Goal: Entertainment & Leisure: Consume media (video, audio)

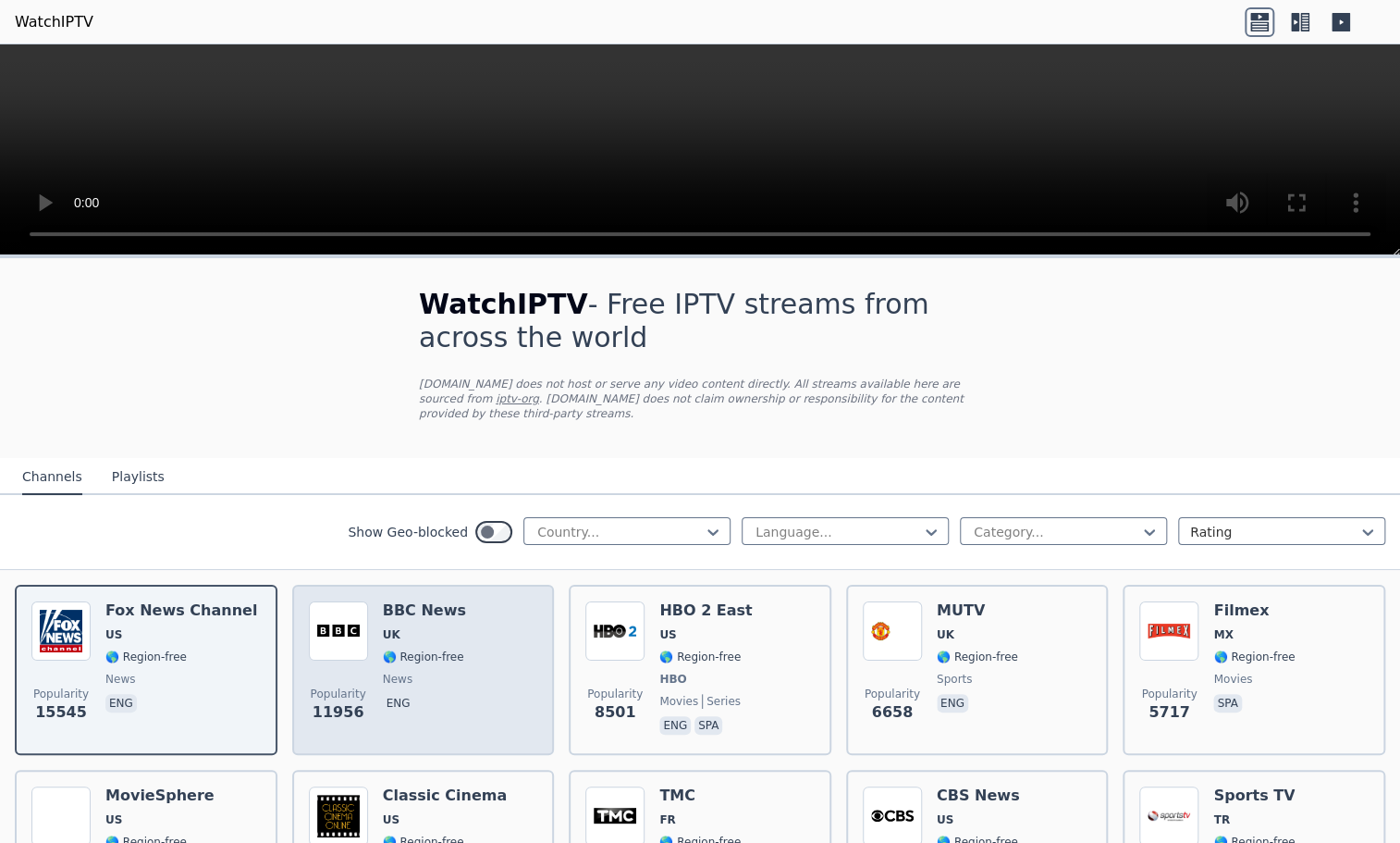
click at [478, 612] on div "Popularity 11956 BBC News UK 🌎 Region-free news eng" at bounding box center [424, 670] width 229 height 137
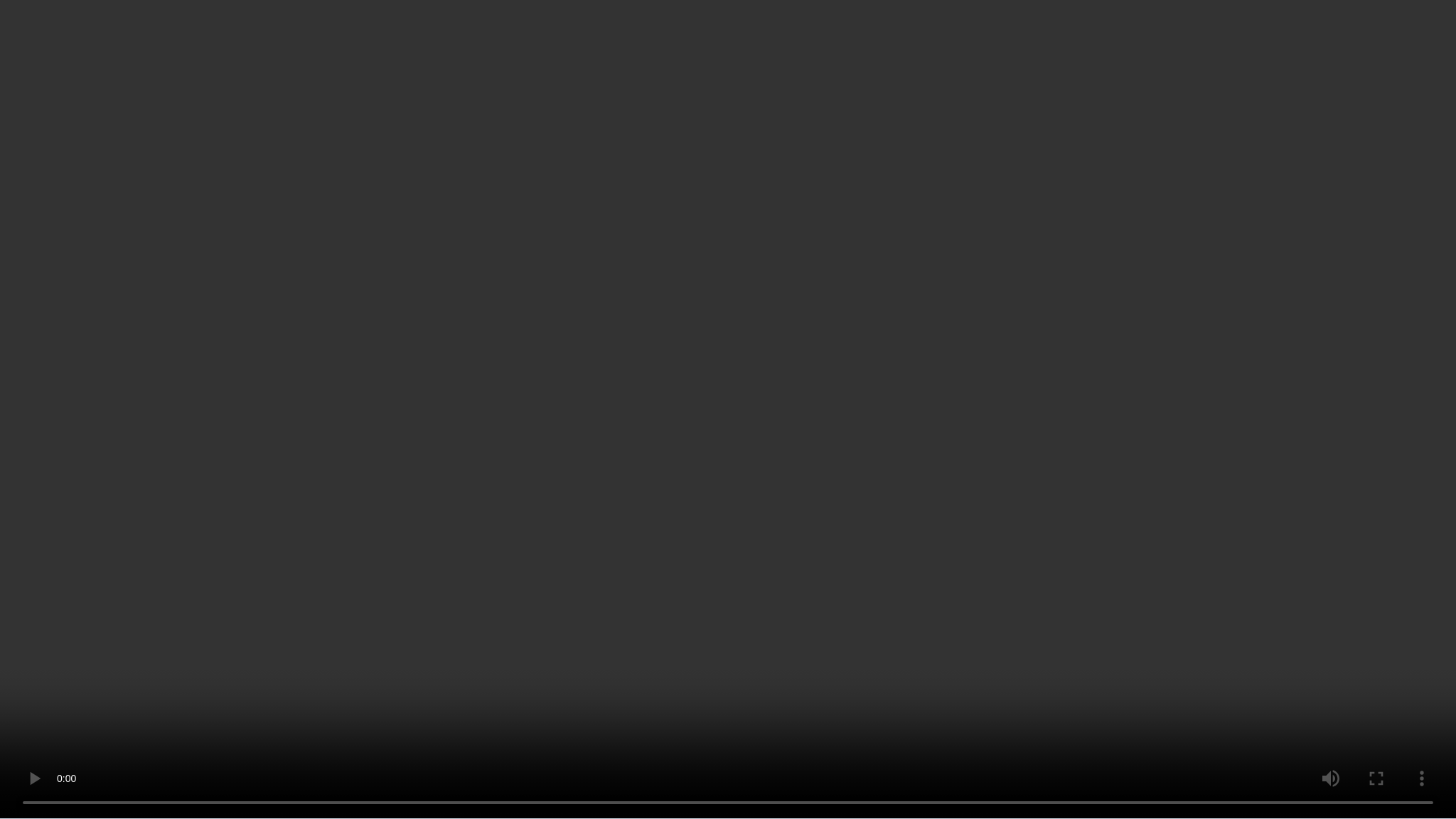
drag, startPoint x: 725, startPoint y: 400, endPoint x: 1204, endPoint y: 542, distance: 499.6
click at [1075, 538] on video at bounding box center [728, 410] width 1456 height 819
drag, startPoint x: 1257, startPoint y: 662, endPoint x: 1288, endPoint y: 690, distance: 41.8
click at [1075, 647] on video at bounding box center [728, 410] width 1456 height 819
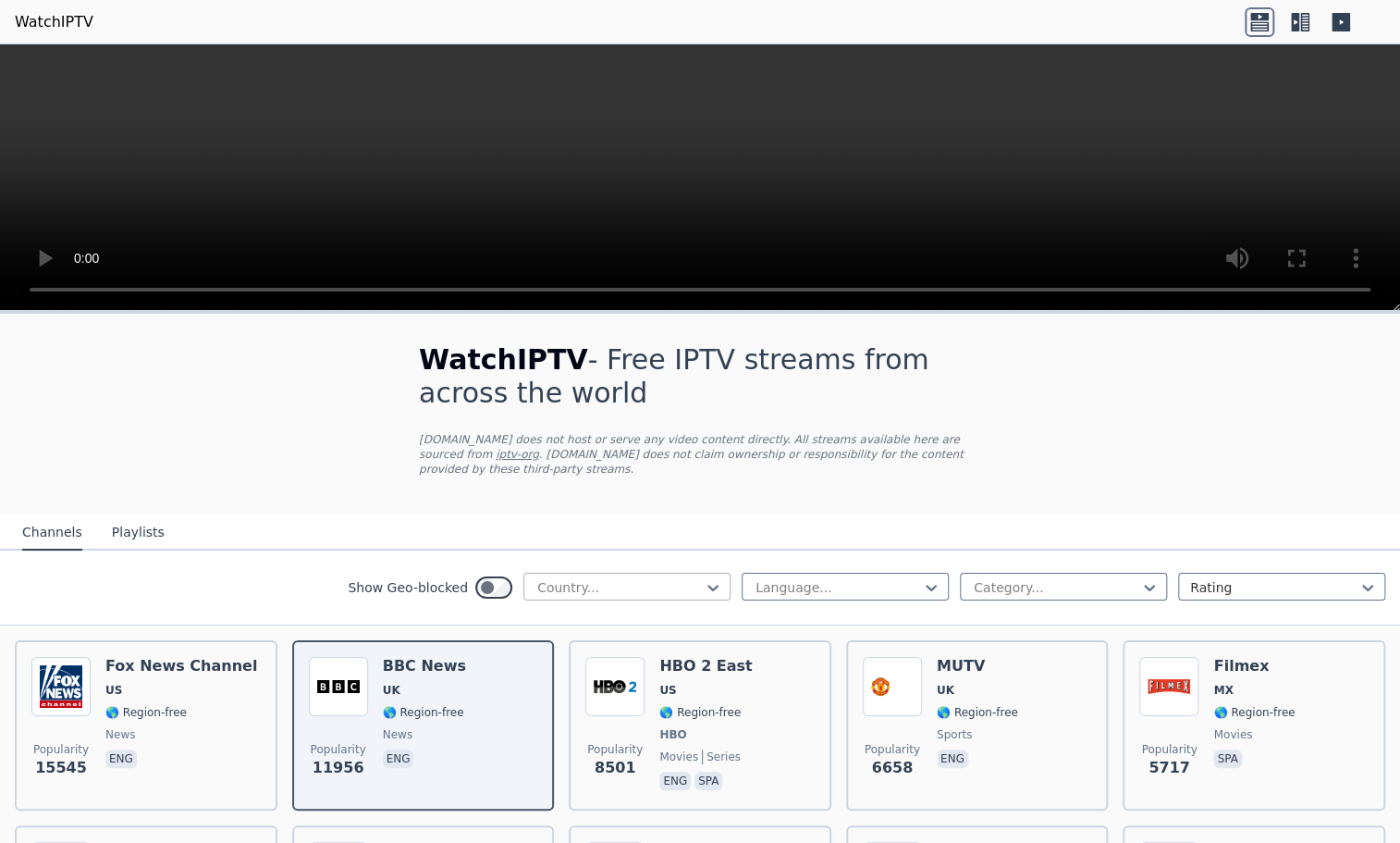
click at [630, 578] on div at bounding box center [619, 587] width 168 height 19
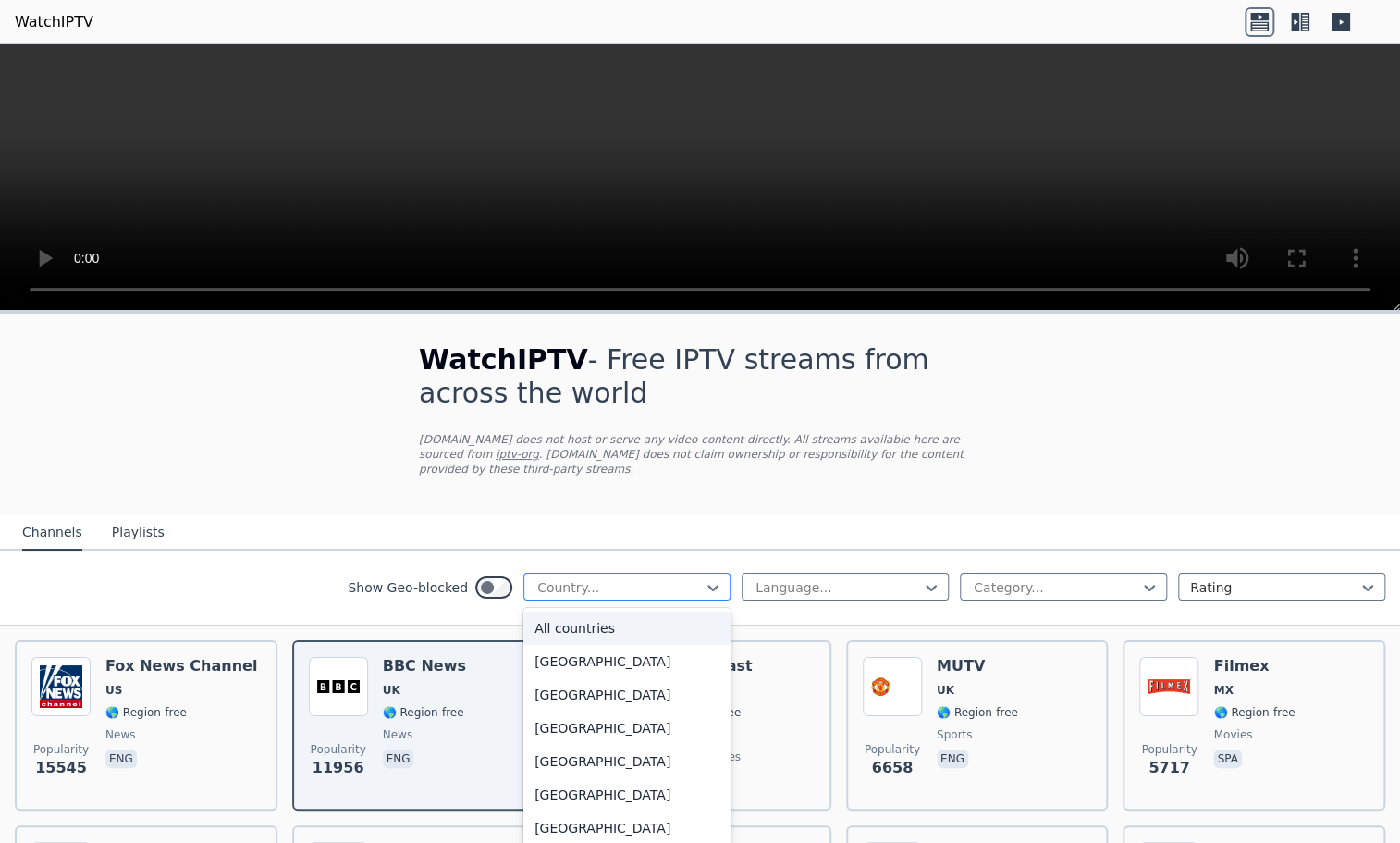
click at [629, 578] on div at bounding box center [619, 587] width 168 height 19
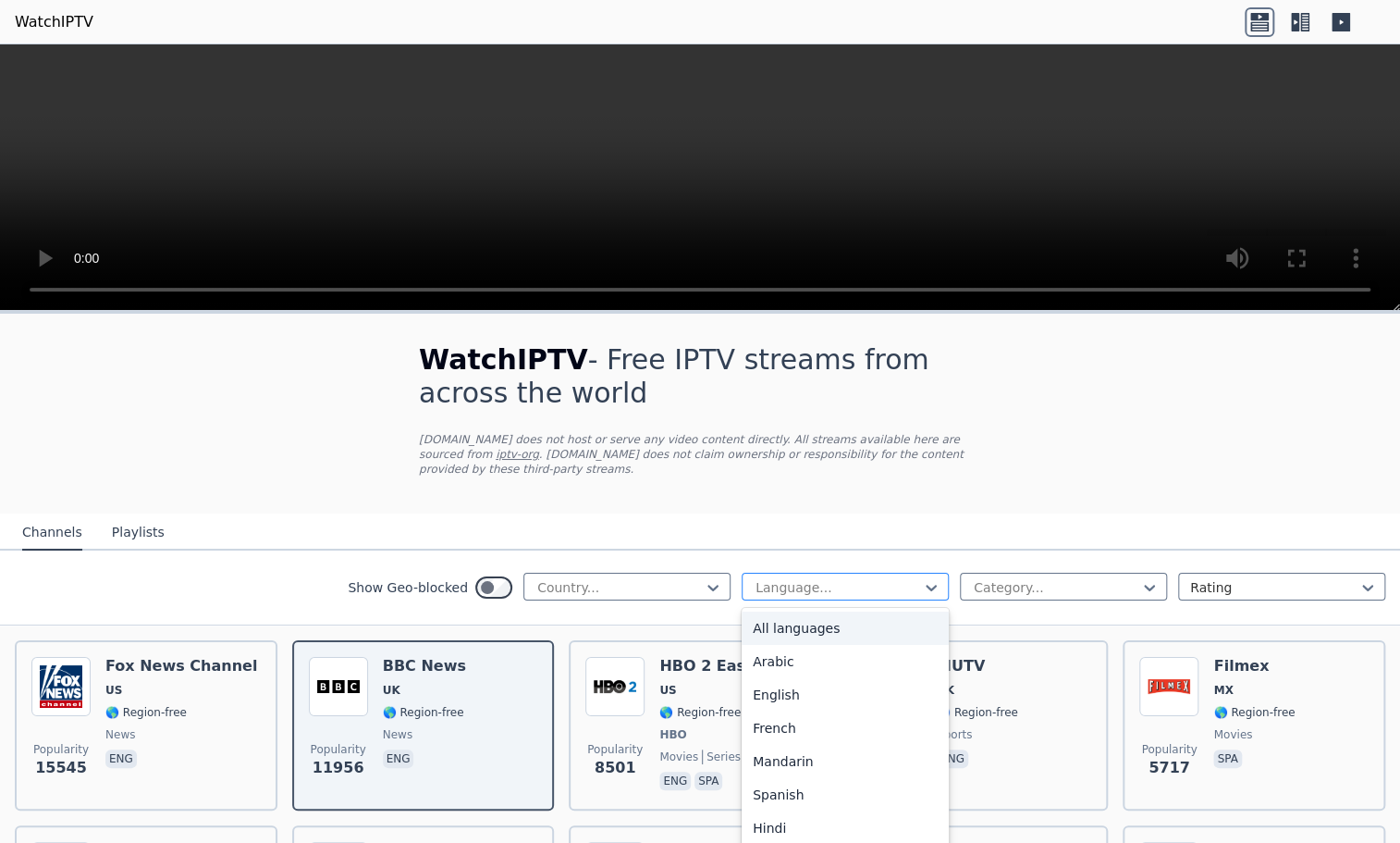
click at [851, 578] on div at bounding box center [837, 587] width 168 height 19
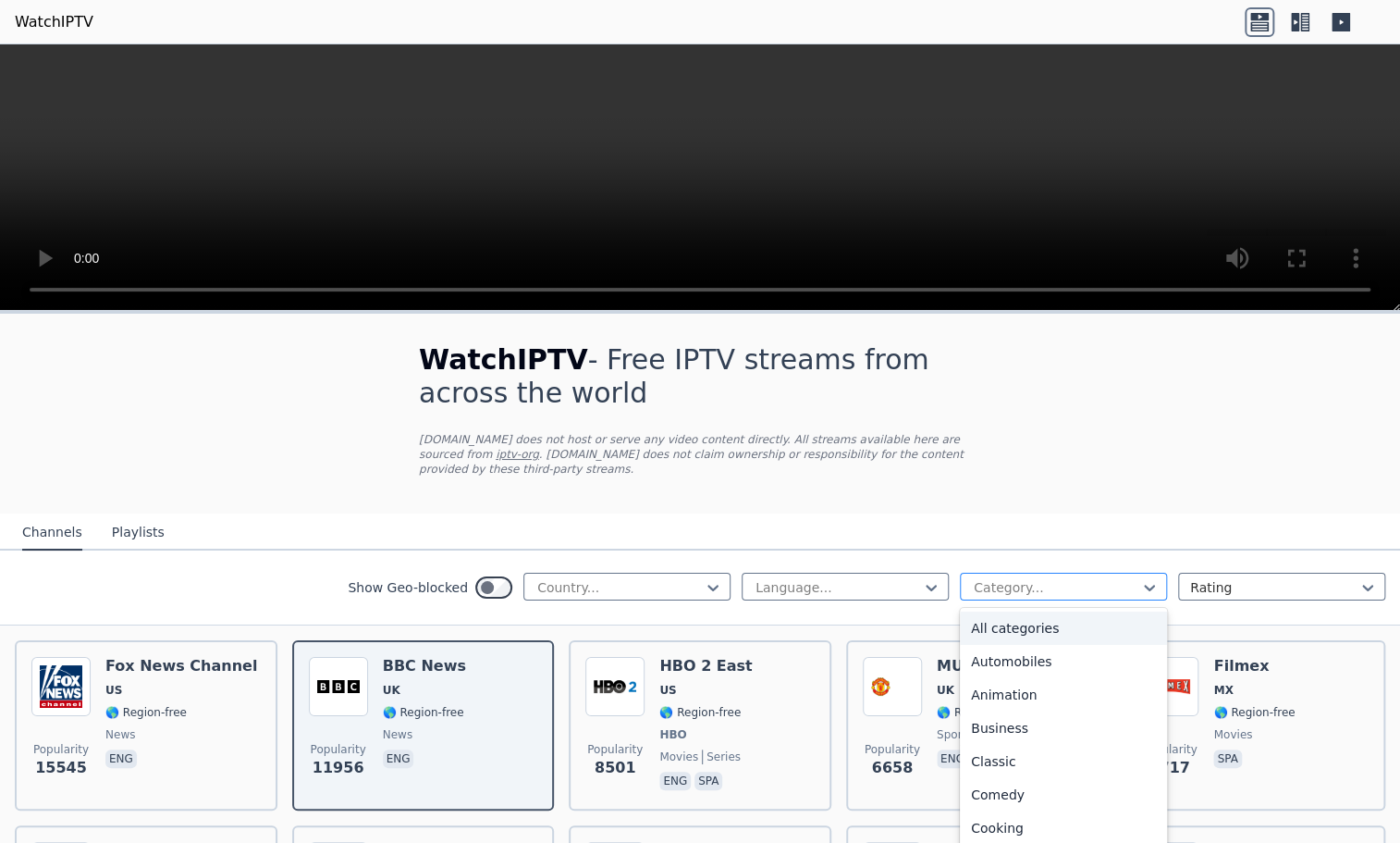
click at [1019, 578] on div at bounding box center [1055, 587] width 168 height 19
type input "**"
click at [1016, 612] on div "Documentary" at bounding box center [1064, 628] width 207 height 33
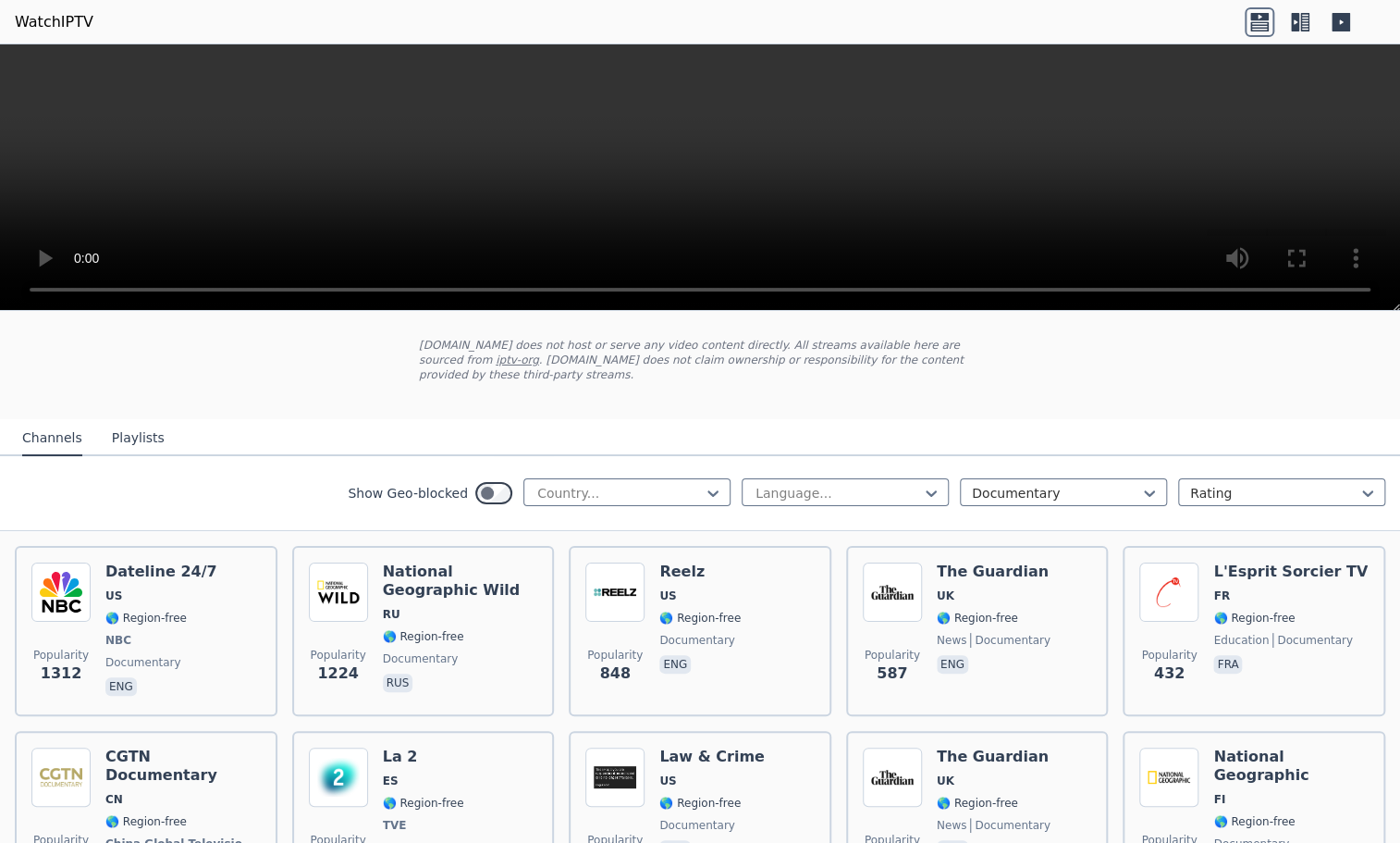
scroll to position [370, 0]
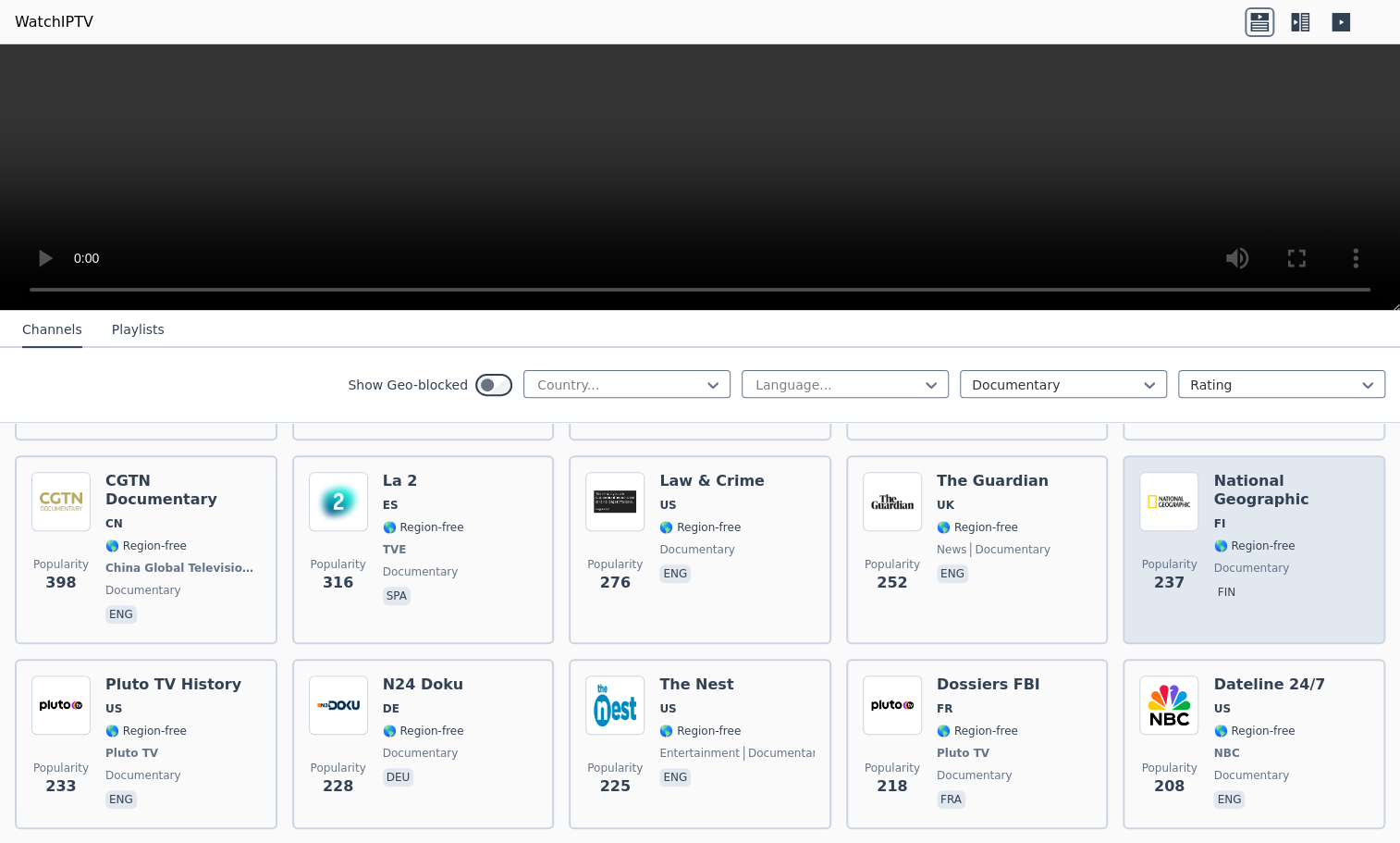
click at [1177, 478] on img at bounding box center [1168, 501] width 59 height 59
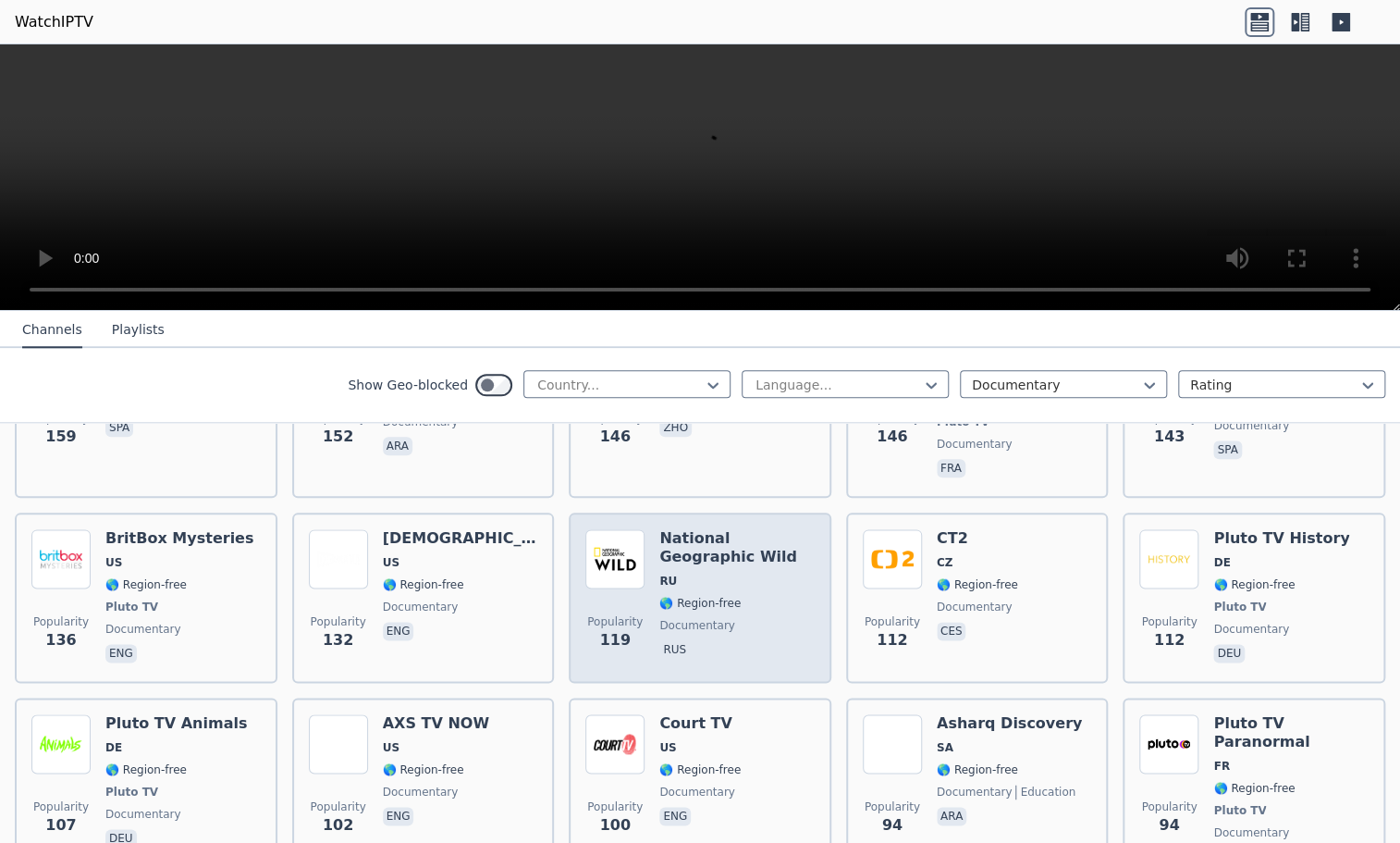
scroll to position [1110, 0]
click at [733, 527] on h6 "National Geographic Wild" at bounding box center [737, 545] width 155 height 37
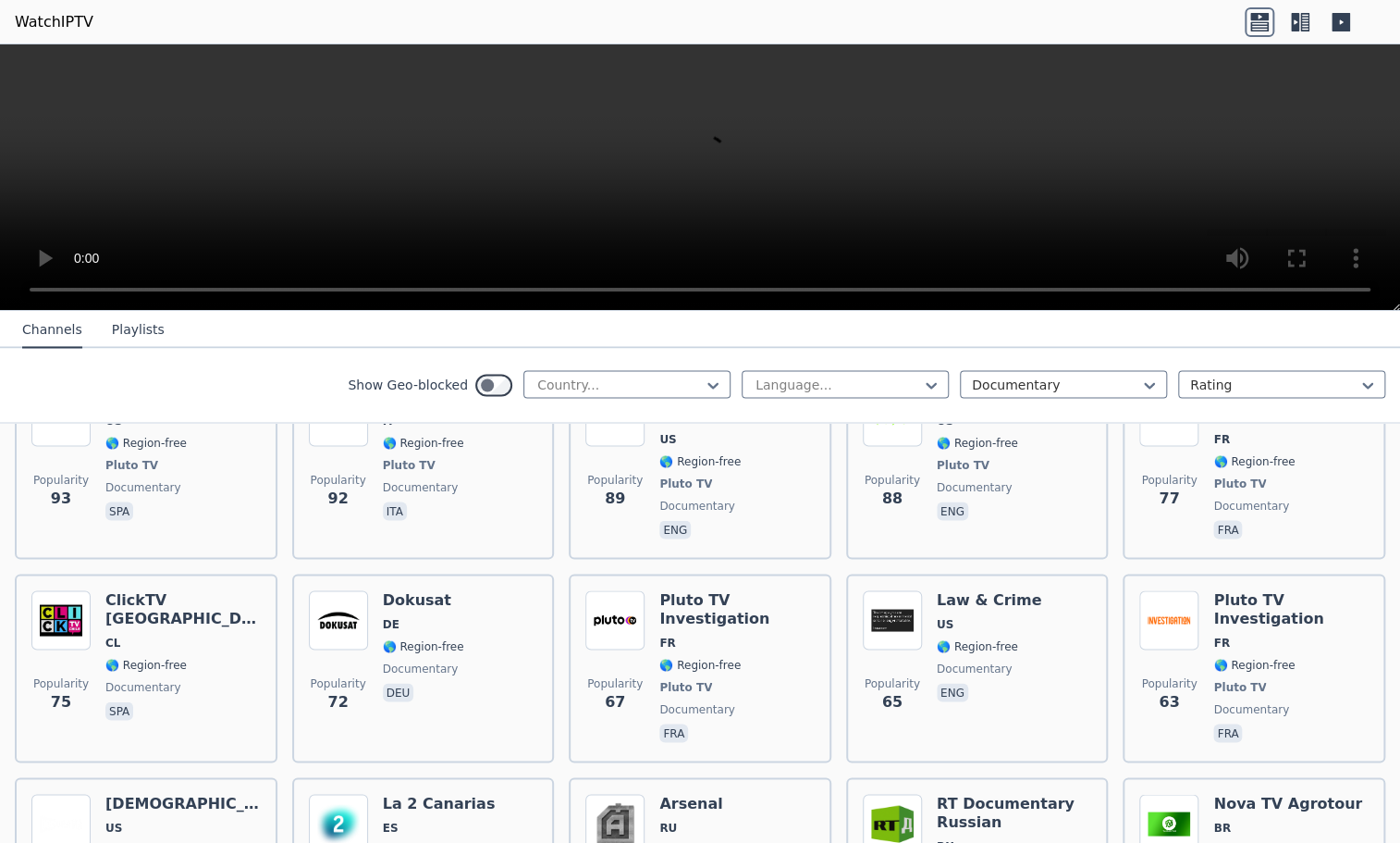
scroll to position [1850, 0]
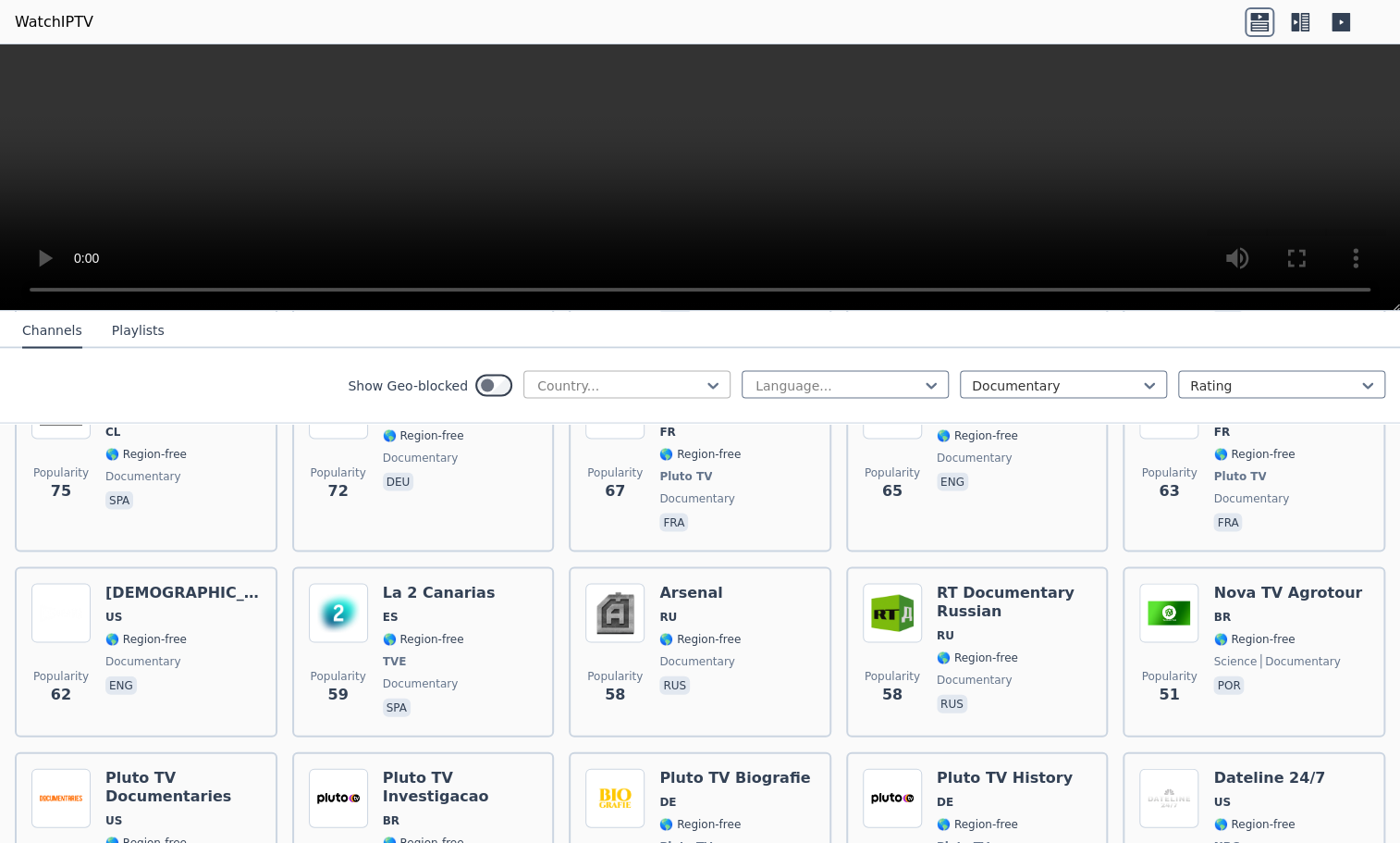
click at [643, 380] on div at bounding box center [619, 385] width 168 height 19
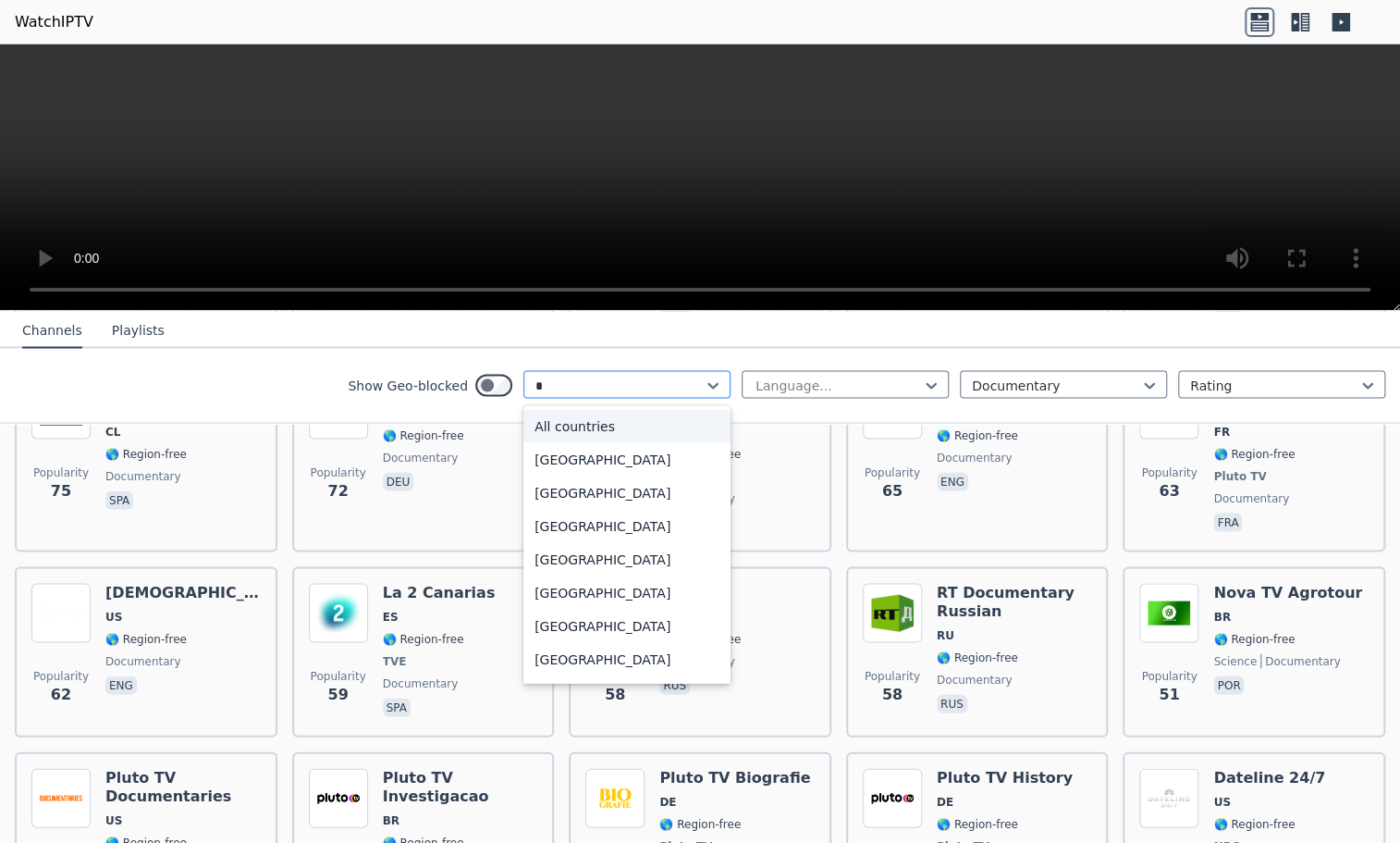
type input "**"
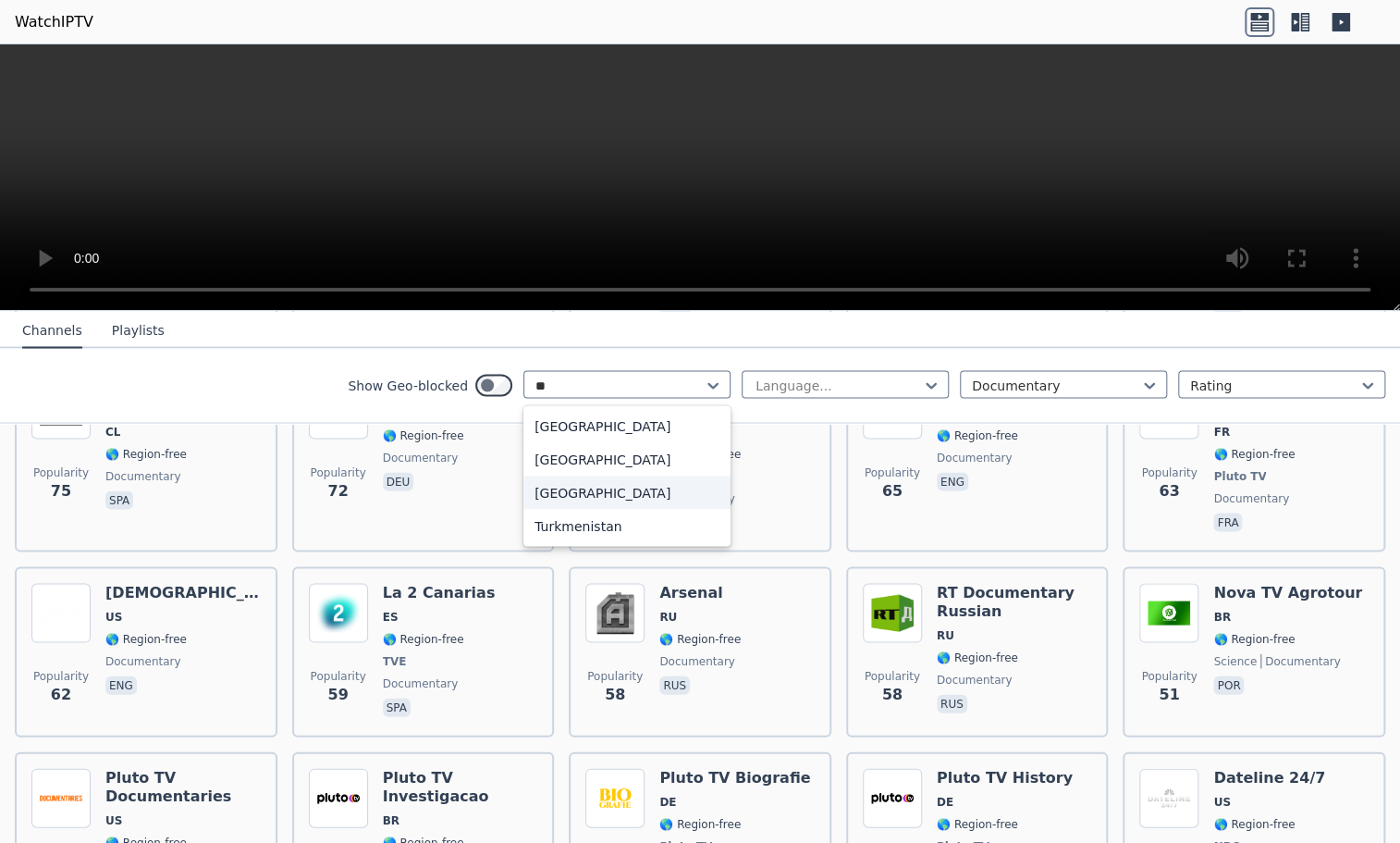
click at [545, 485] on div "[GEOGRAPHIC_DATA]" at bounding box center [627, 492] width 207 height 33
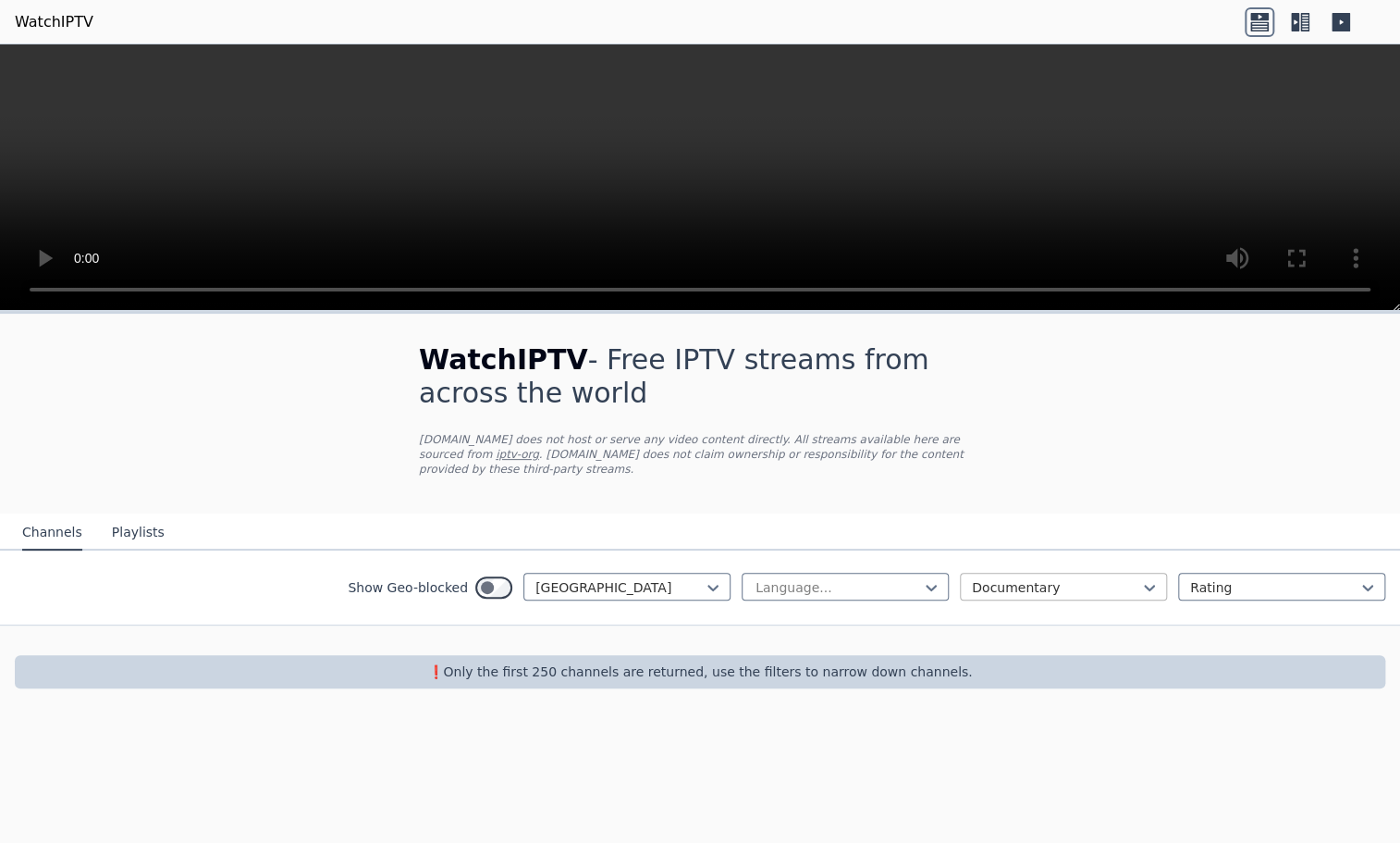
click at [1066, 578] on div at bounding box center [1055, 587] width 168 height 19
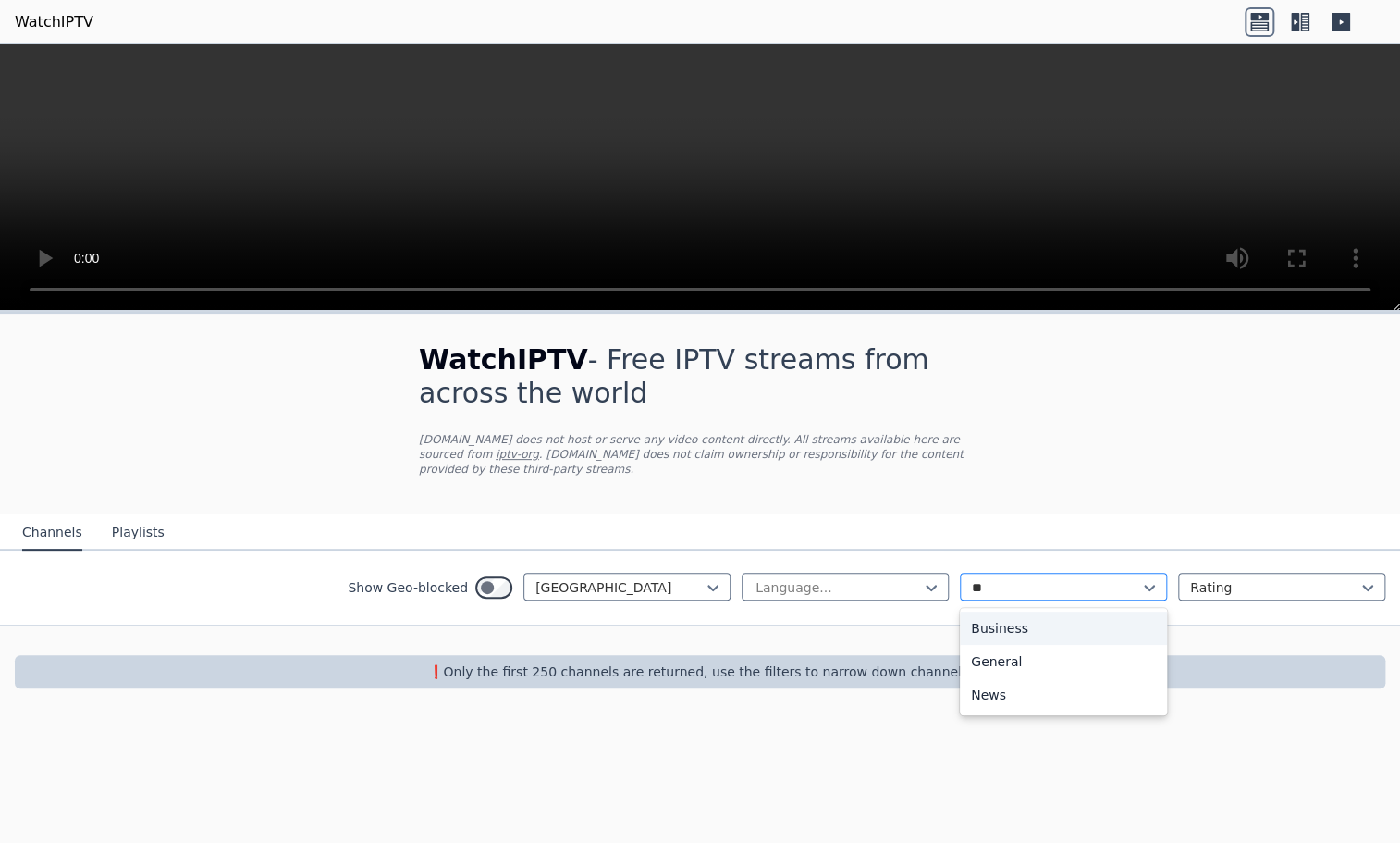
type input "***"
click at [991, 612] on div "News" at bounding box center [1064, 628] width 207 height 33
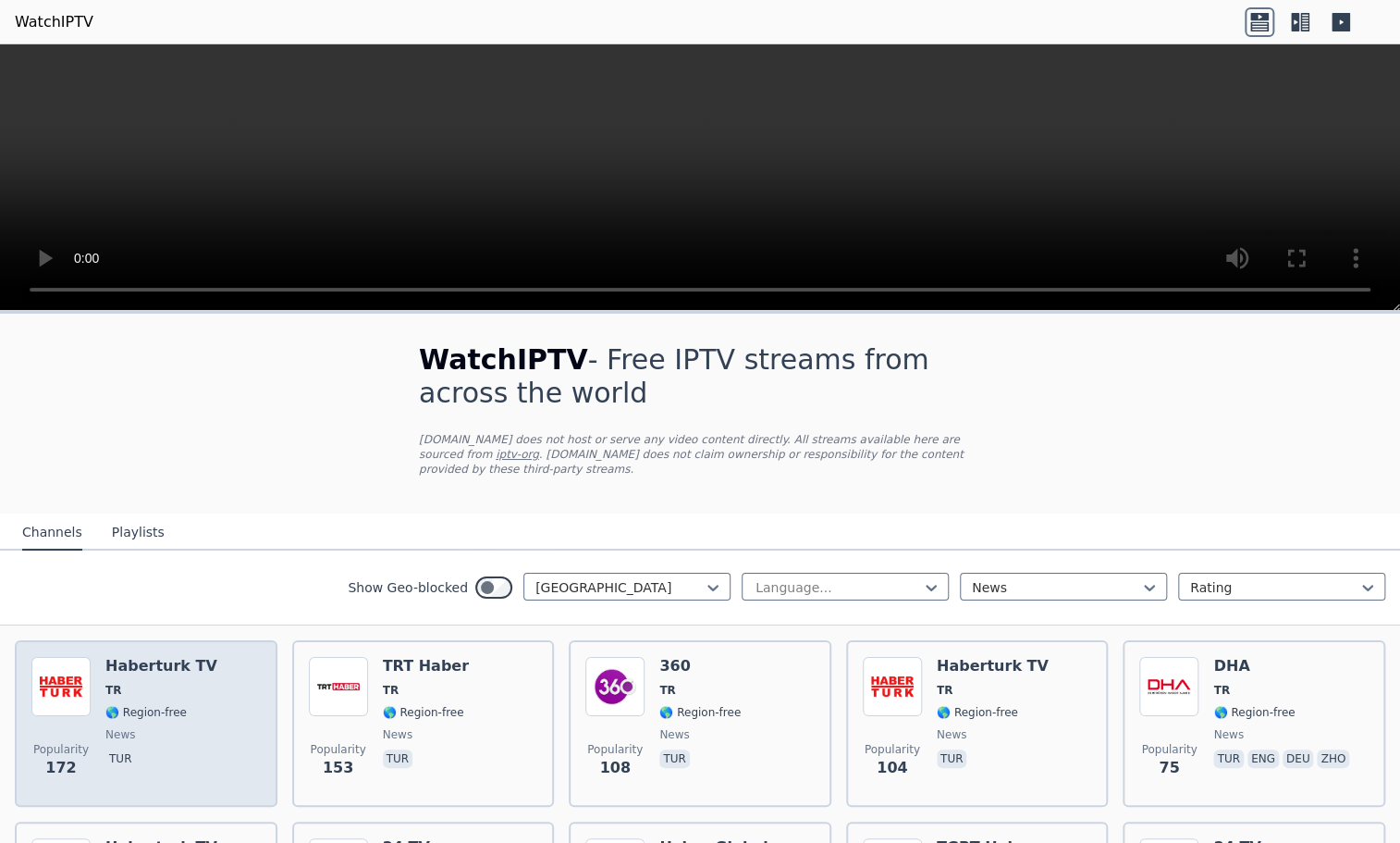
click at [156, 657] on h6 "Haberturk TV" at bounding box center [161, 666] width 112 height 19
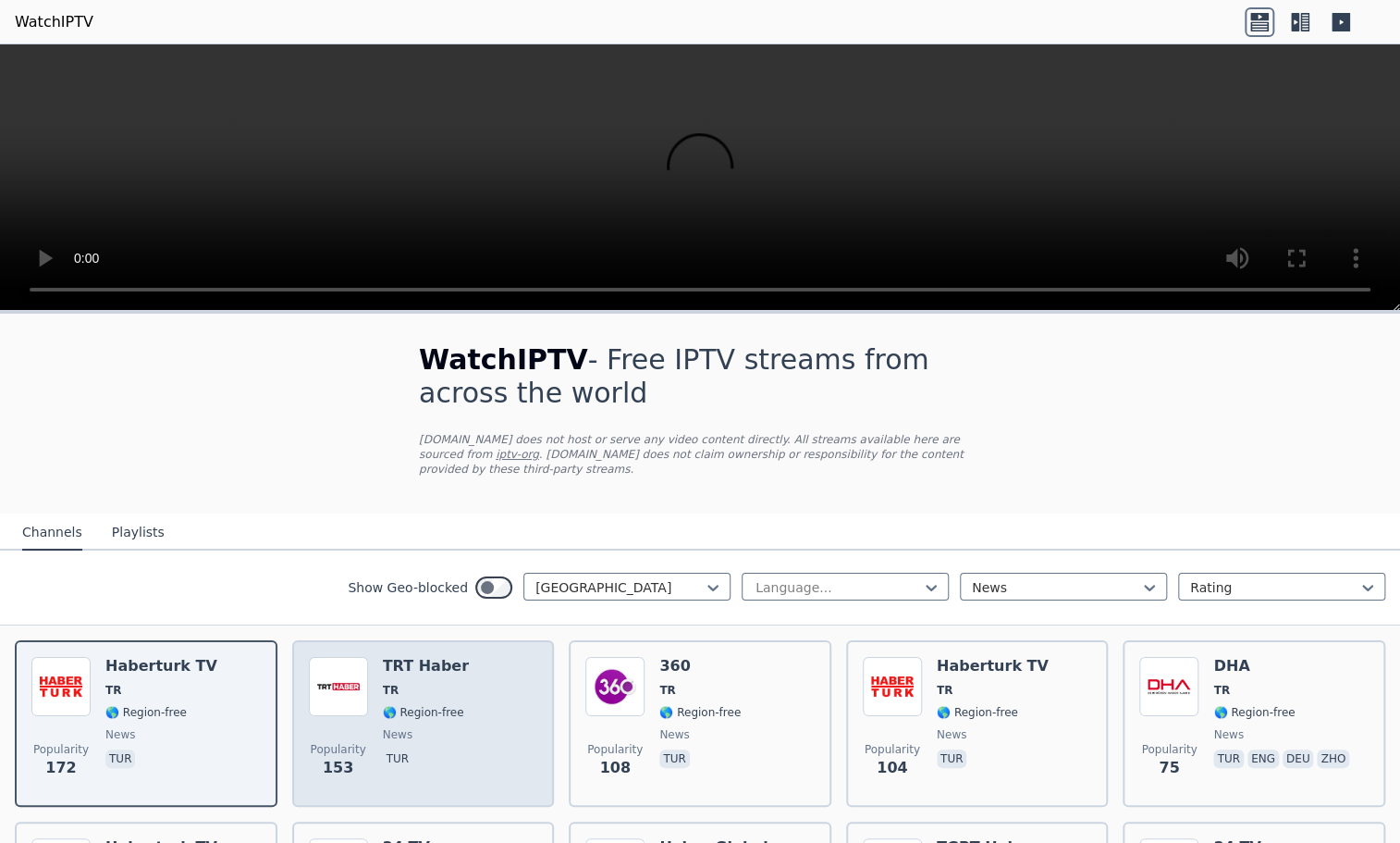
click at [441, 682] on span "TR" at bounding box center [426, 690] width 86 height 15
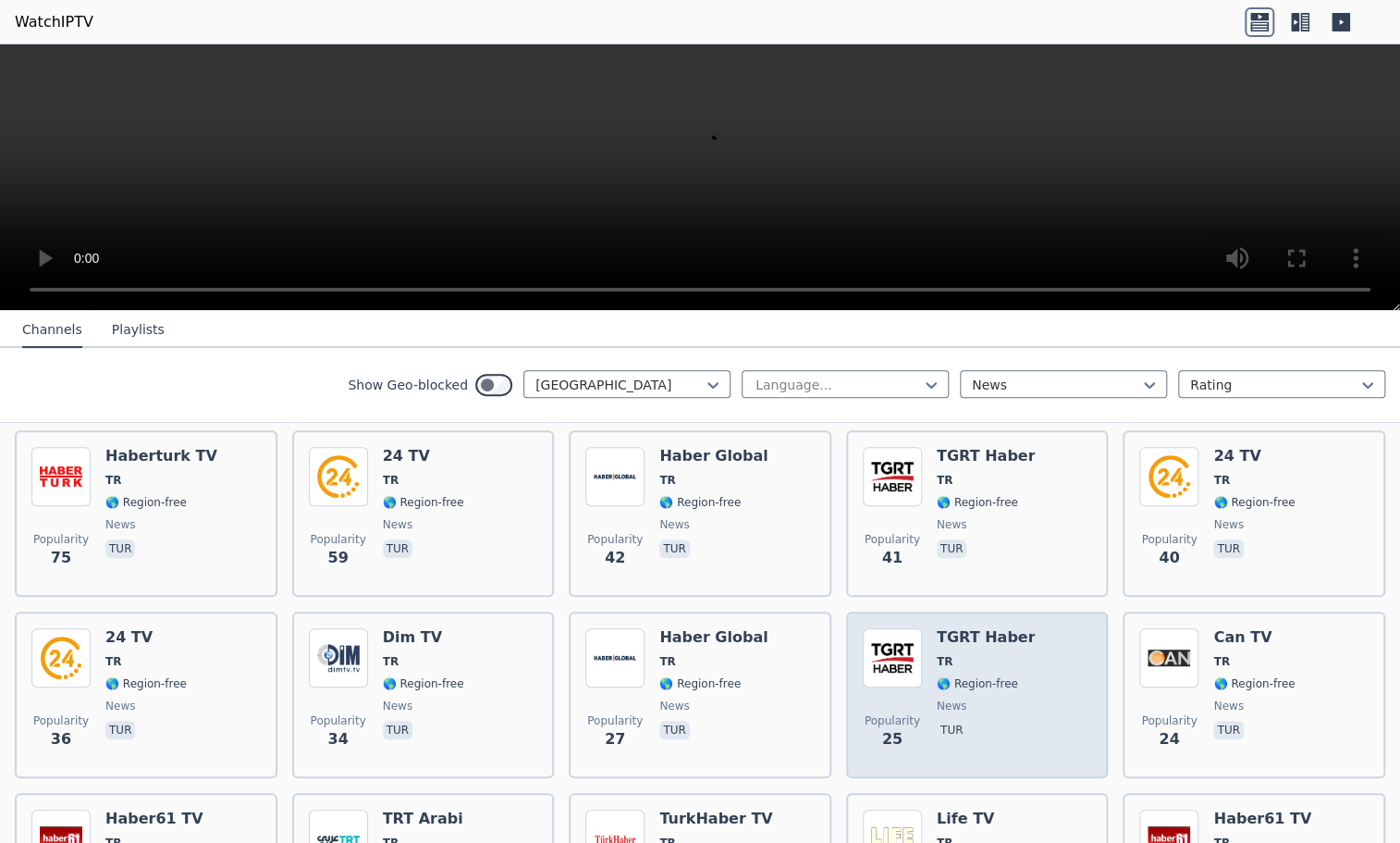
scroll to position [370, 0]
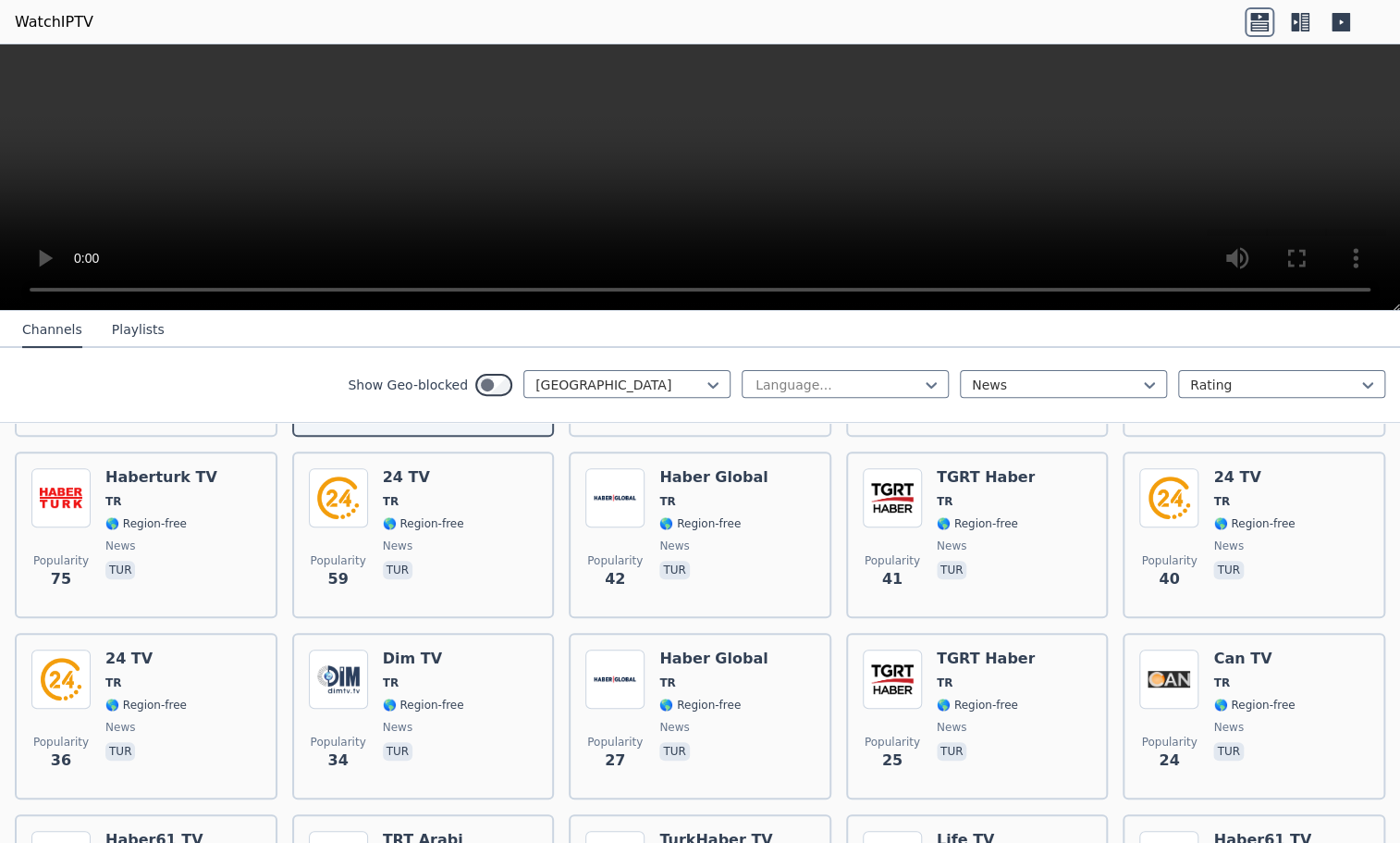
click at [770, 171] on video at bounding box center [700, 177] width 1400 height 266
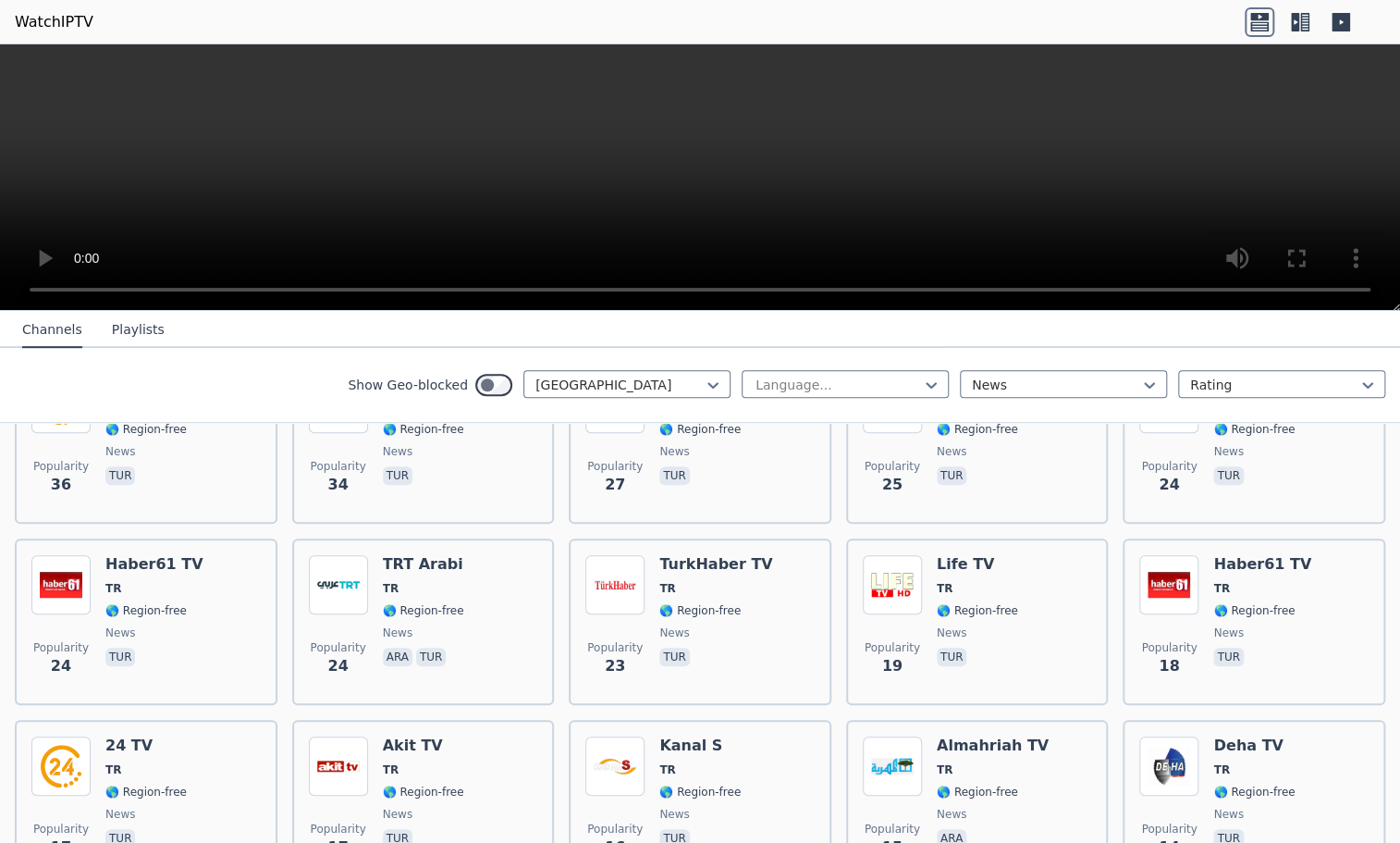
scroll to position [835, 0]
